Goal: Information Seeking & Learning: Find specific fact

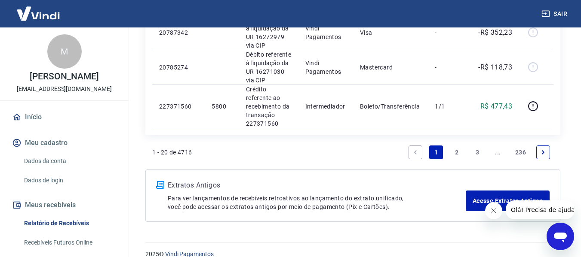
scroll to position [894, 0]
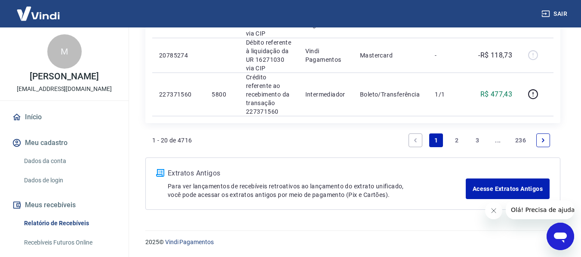
click at [455, 143] on link "2" at bounding box center [457, 141] width 14 height 14
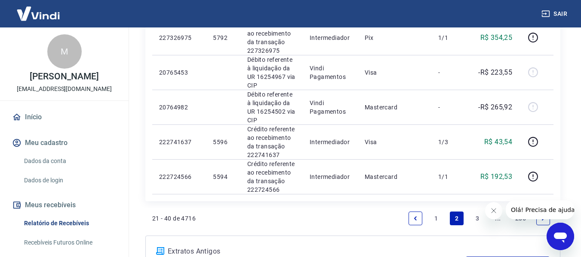
scroll to position [866, 0]
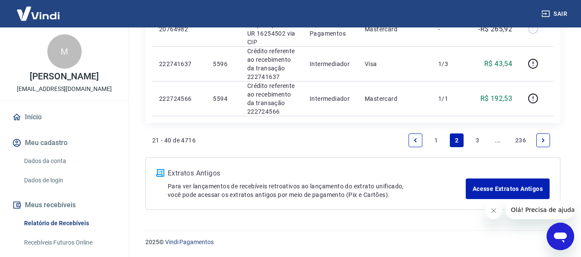
click at [478, 140] on link "3" at bounding box center [477, 141] width 14 height 14
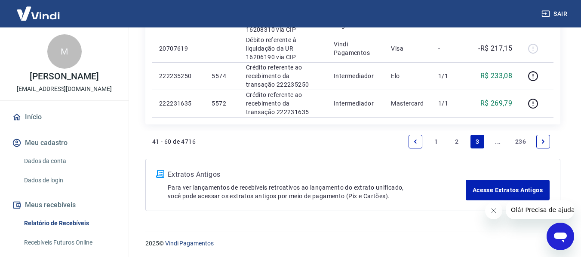
scroll to position [720, 0]
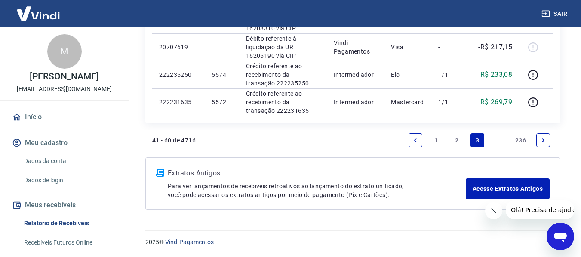
click at [542, 142] on icon "Next page" at bounding box center [543, 141] width 6 height 6
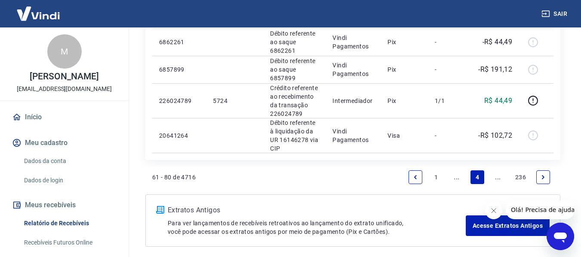
scroll to position [835, 0]
click at [542, 174] on icon "Next page" at bounding box center [543, 177] width 6 height 6
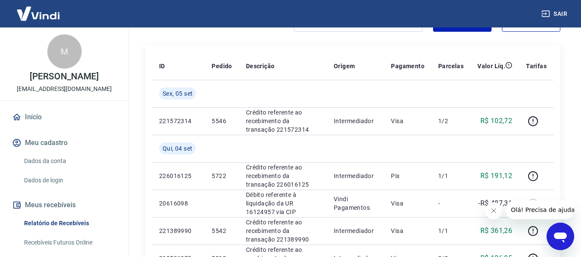
scroll to position [129, 0]
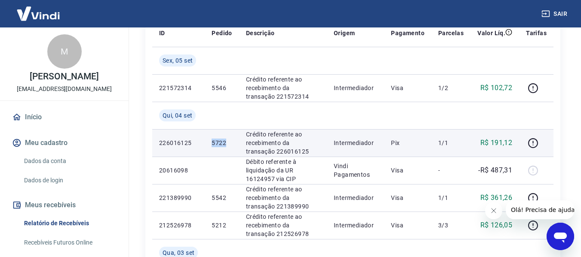
drag, startPoint x: 211, startPoint y: 142, endPoint x: 230, endPoint y: 143, distance: 18.5
click at [230, 143] on p "5722" at bounding box center [221, 143] width 20 height 9
copy p "5722"
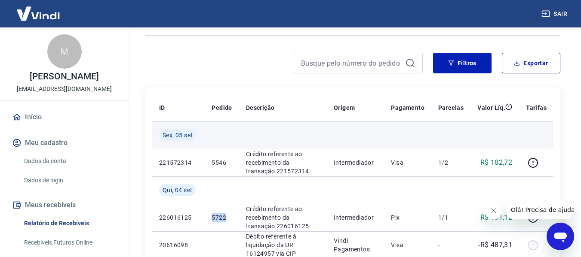
scroll to position [215, 0]
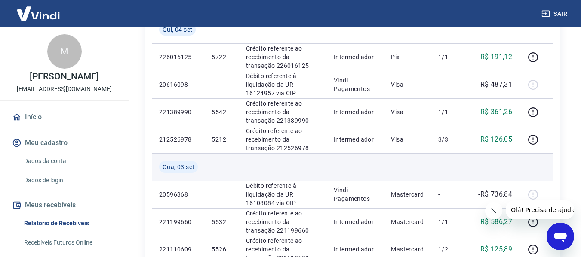
click at [282, 160] on td at bounding box center [283, 167] width 88 height 28
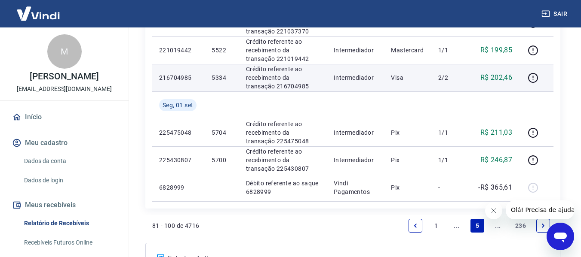
scroll to position [747, 0]
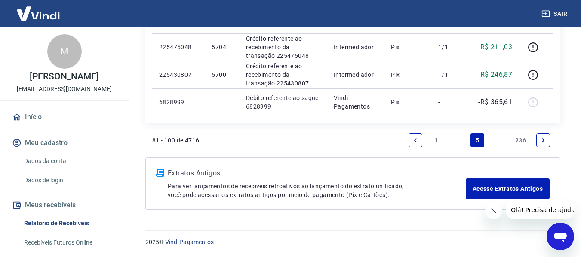
click at [411, 142] on link "Previous page" at bounding box center [415, 141] width 14 height 14
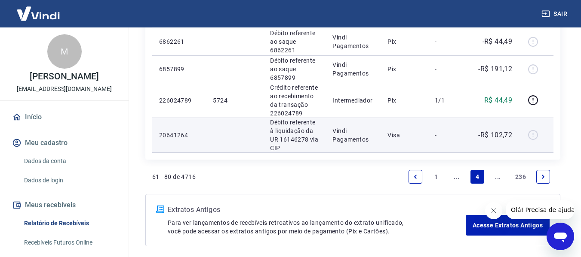
scroll to position [792, 0]
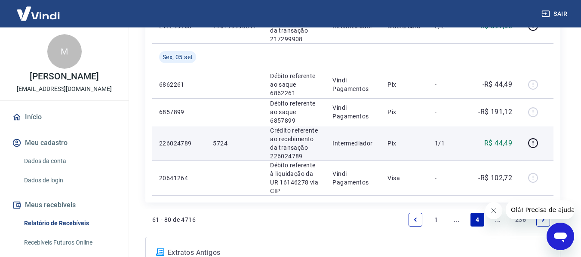
click at [214, 139] on p "5724" at bounding box center [234, 143] width 43 height 9
drag, startPoint x: 214, startPoint y: 113, endPoint x: 238, endPoint y: 114, distance: 24.5
click at [238, 139] on p "5724" at bounding box center [234, 143] width 43 height 9
copy p "5724"
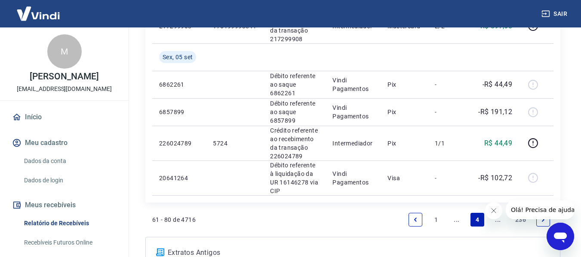
click at [545, 217] on icon "Next page" at bounding box center [543, 220] width 6 height 6
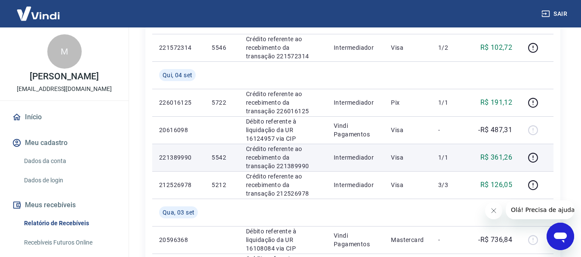
scroll to position [129, 0]
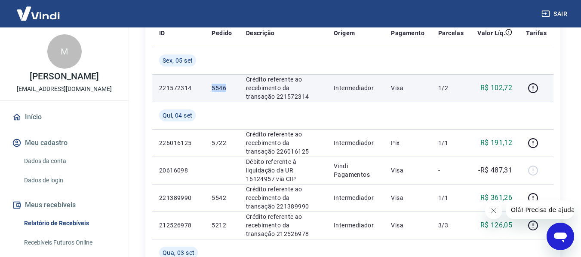
drag, startPoint x: 211, startPoint y: 89, endPoint x: 227, endPoint y: 88, distance: 15.5
click at [227, 88] on p "5546" at bounding box center [221, 88] width 20 height 9
copy p "5546"
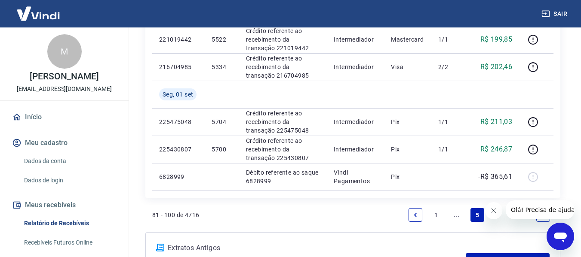
scroll to position [747, 0]
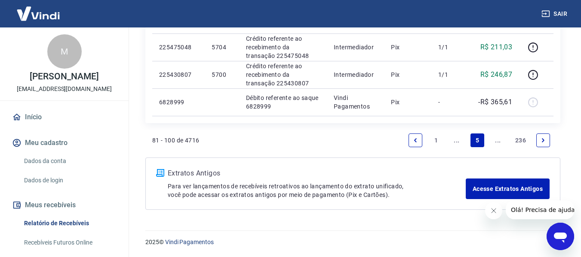
click at [411, 140] on link "Previous page" at bounding box center [415, 141] width 14 height 14
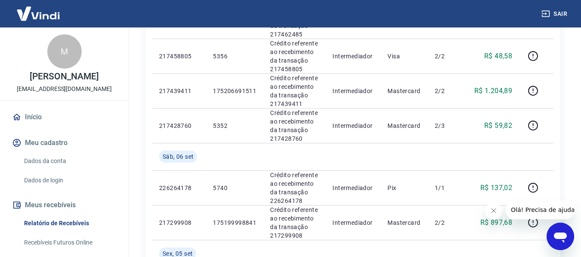
scroll to position [602, 0]
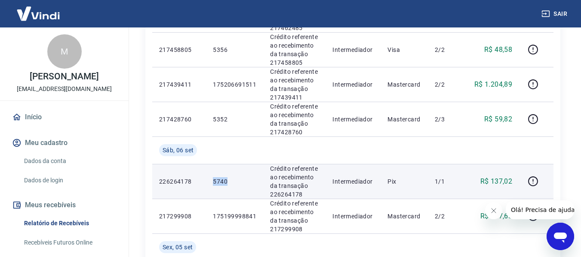
drag, startPoint x: 214, startPoint y: 151, endPoint x: 228, endPoint y: 150, distance: 13.4
click at [227, 177] on p "5740" at bounding box center [234, 181] width 43 height 9
copy p "5740"
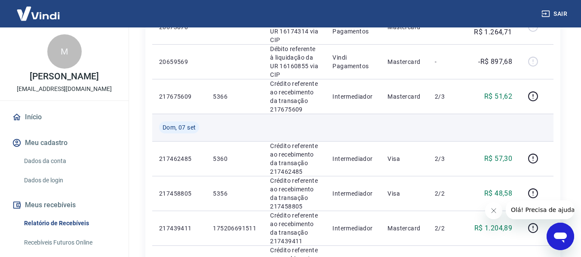
scroll to position [473, 0]
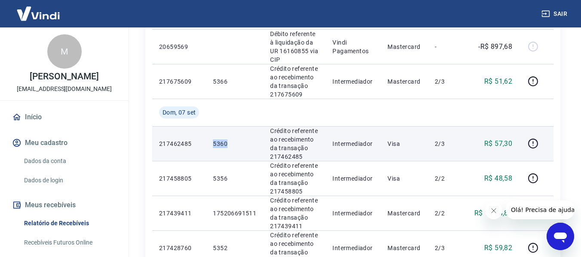
drag, startPoint x: 214, startPoint y: 114, endPoint x: 234, endPoint y: 114, distance: 19.3
click at [234, 140] on p "5360" at bounding box center [234, 144] width 43 height 9
copy p "5360"
